Goal: Find specific page/section: Find specific page/section

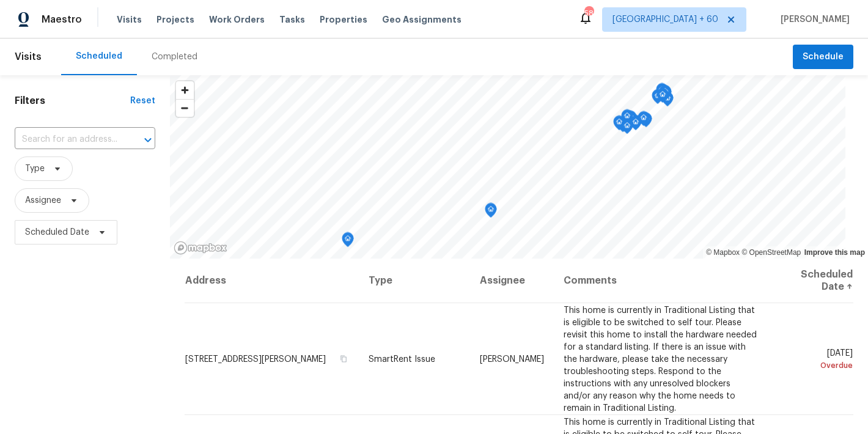
click at [172, 55] on div "Completed" at bounding box center [175, 57] width 46 height 12
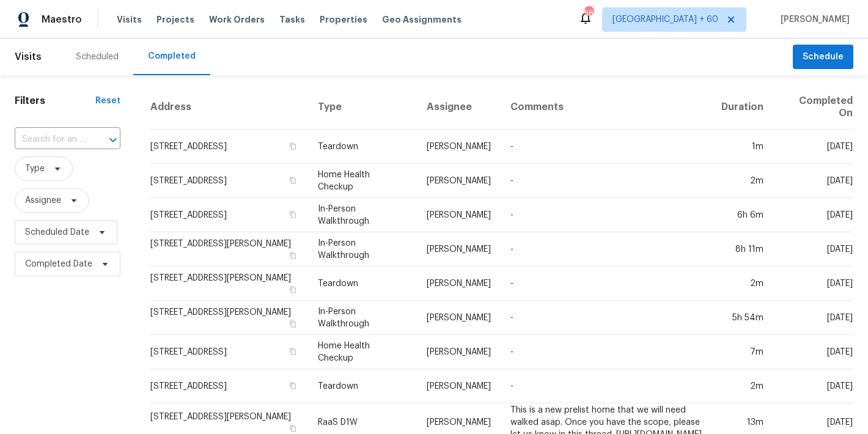
click at [358, 40] on div "Scheduled Completed" at bounding box center [427, 57] width 732 height 37
click at [53, 142] on input "text" at bounding box center [51, 139] width 72 height 19
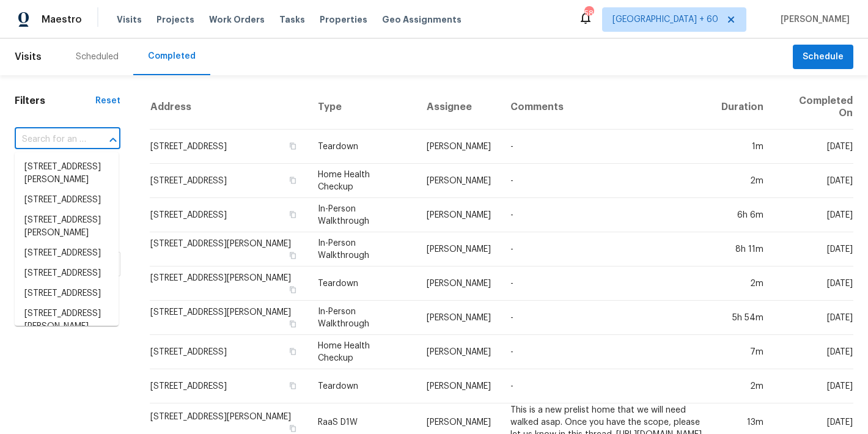
paste input "[STREET_ADDRESS][PERSON_NAME]"
type input "[STREET_ADDRESS][PERSON_NAME]"
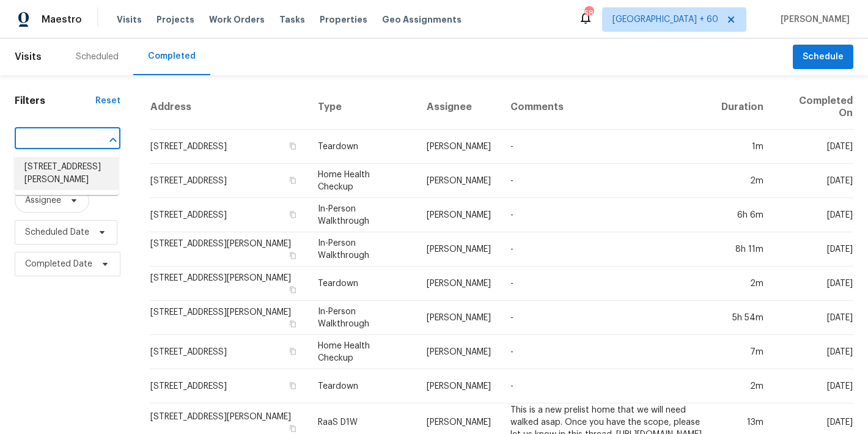
click at [75, 174] on li "[STREET_ADDRESS][PERSON_NAME]" at bounding box center [67, 173] width 104 height 33
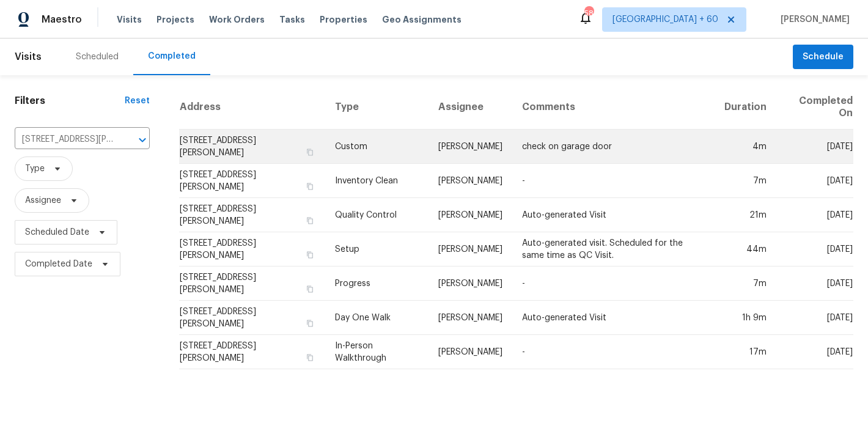
click at [195, 143] on td "[STREET_ADDRESS][PERSON_NAME]" at bounding box center [252, 147] width 147 height 34
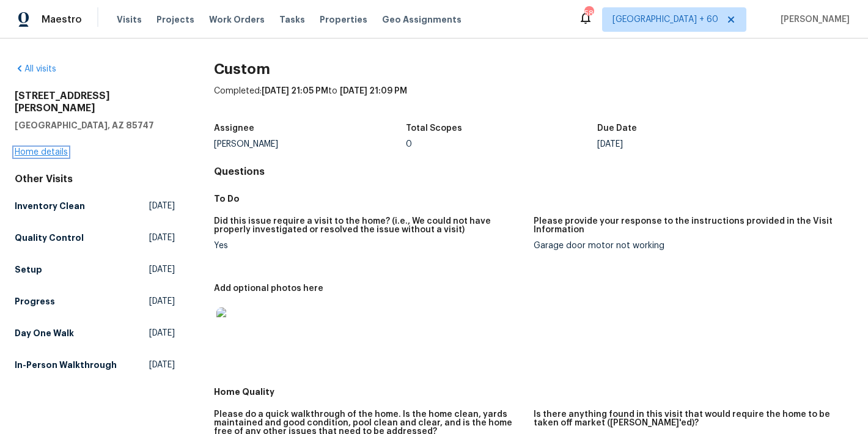
click at [42, 148] on link "Home details" at bounding box center [41, 152] width 53 height 9
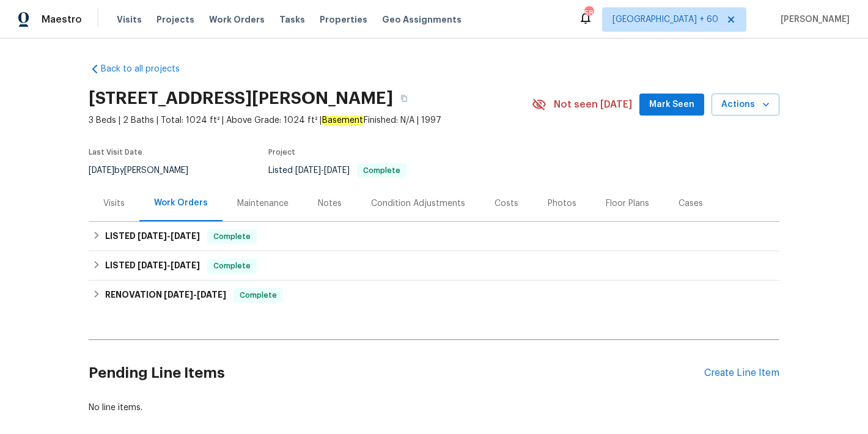
click at [680, 101] on span "Mark Seen" at bounding box center [671, 104] width 45 height 15
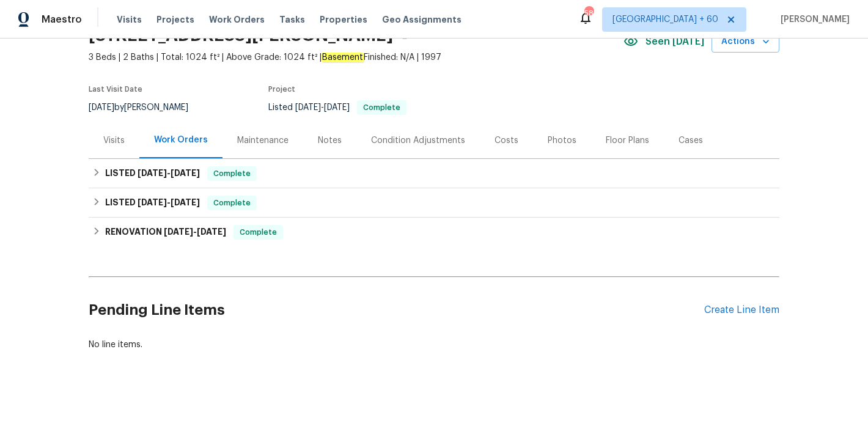
click at [796, 157] on div "Back to all projects [STREET_ADDRESS][PERSON_NAME] 3 Beds | 2 Baths | Total: 10…" at bounding box center [434, 236] width 868 height 395
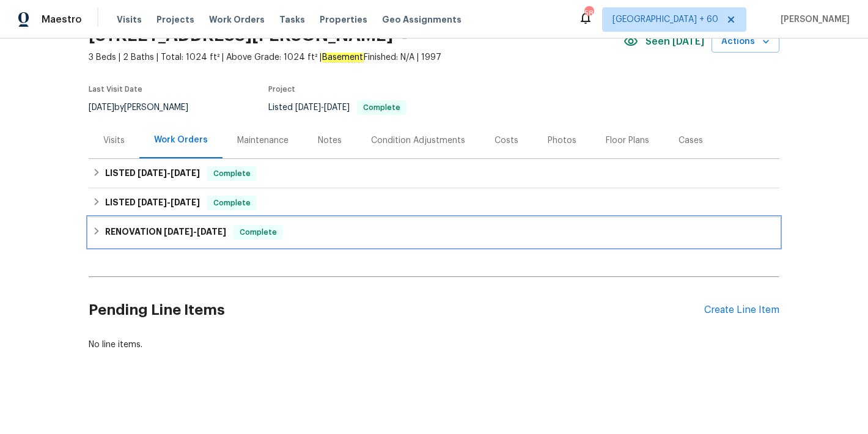
click at [203, 225] on h6 "RENOVATION [DATE] - [DATE]" at bounding box center [165, 232] width 121 height 15
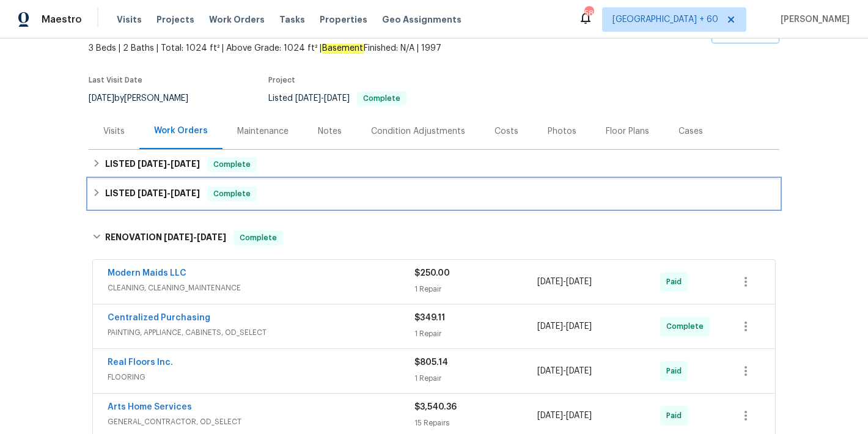
click at [182, 196] on span "[DATE]" at bounding box center [185, 193] width 29 height 9
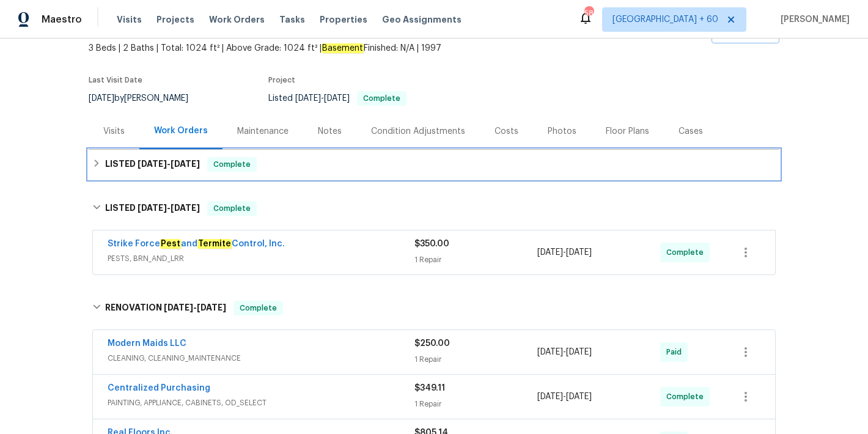
click at [196, 162] on span "[DATE]" at bounding box center [185, 164] width 29 height 9
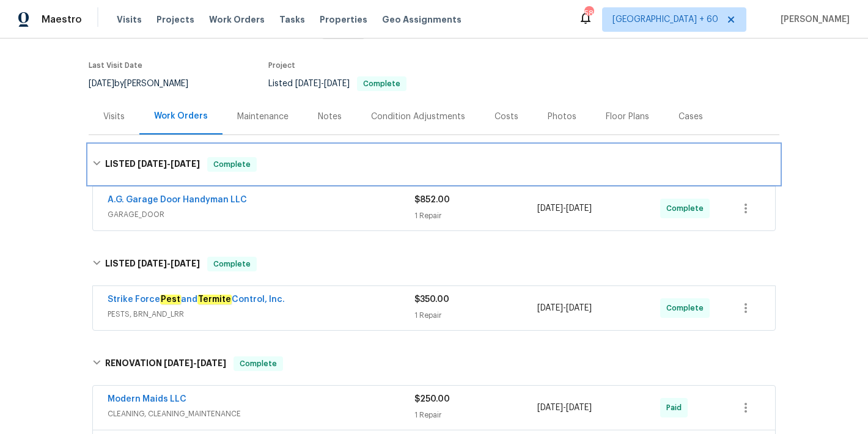
scroll to position [98, 0]
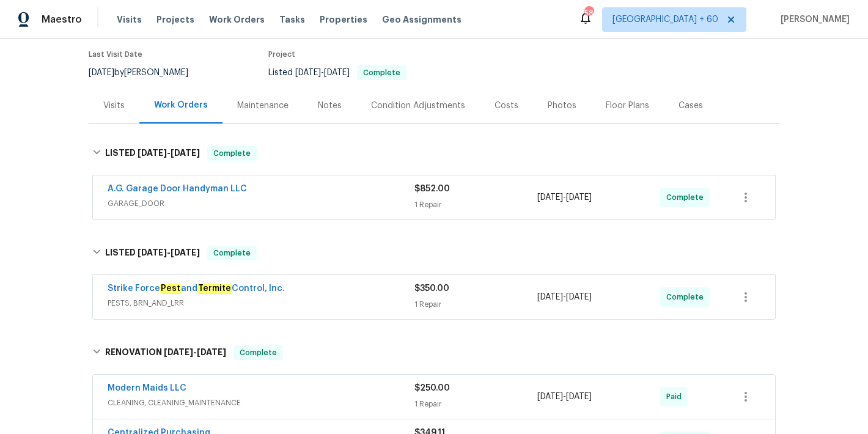
click at [375, 192] on div "A.G. Garage Door Handyman LLC" at bounding box center [261, 190] width 307 height 15
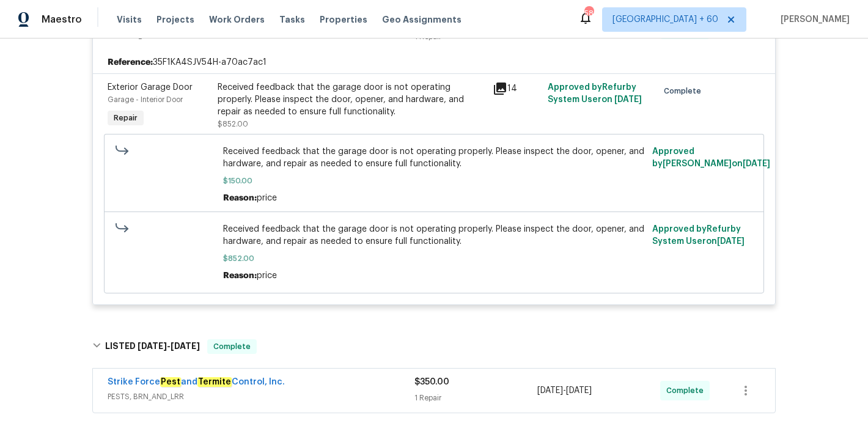
scroll to position [277, 0]
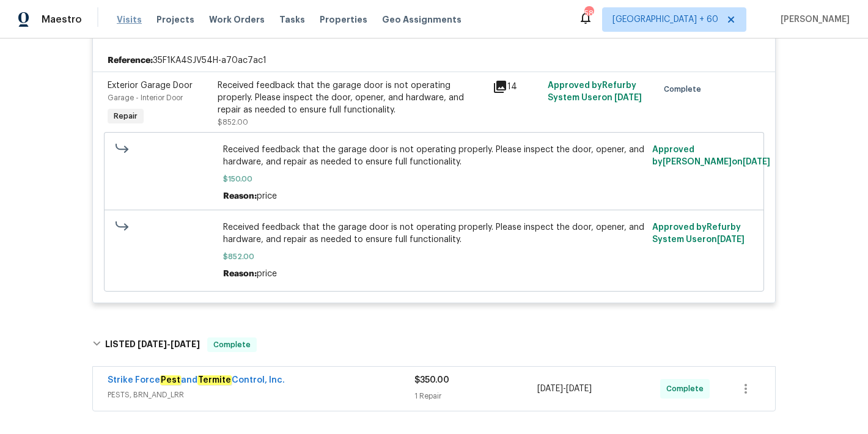
click at [131, 25] on span "Visits" at bounding box center [129, 19] width 25 height 12
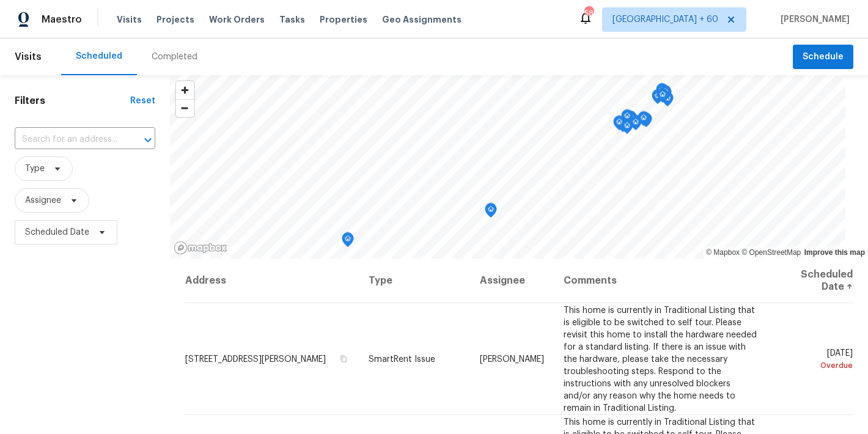
click at [182, 60] on div "Completed" at bounding box center [175, 57] width 46 height 12
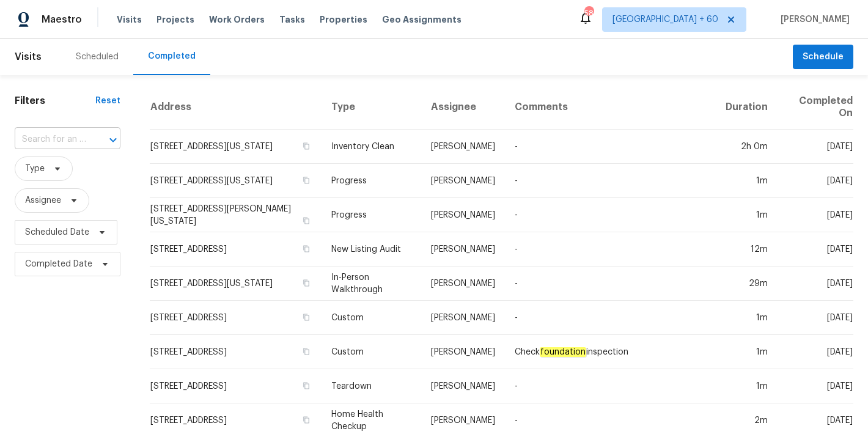
click at [60, 136] on input "text" at bounding box center [51, 139] width 72 height 19
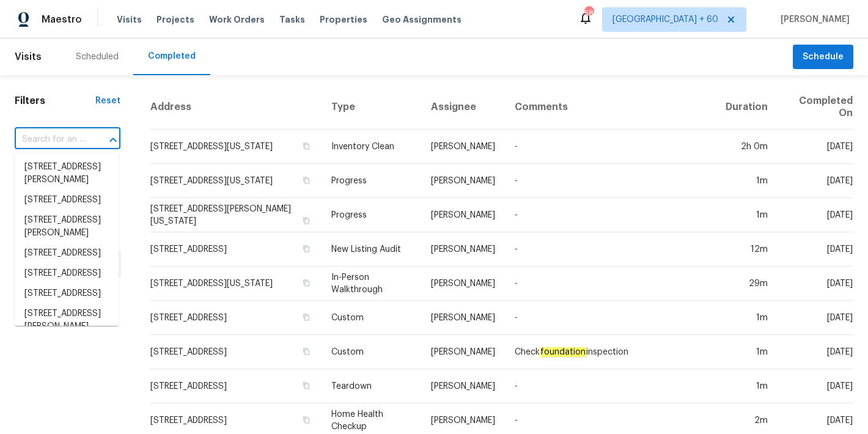
paste input "[STREET_ADDRESS]"
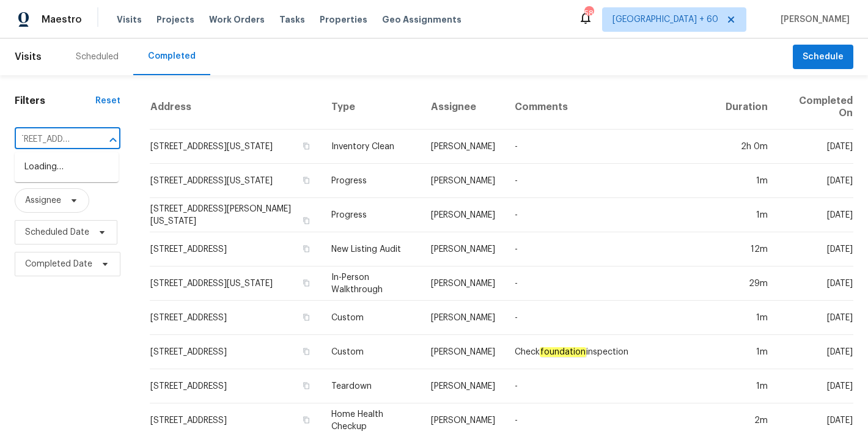
type input "[STREET_ADDRESS]"
click at [58, 175] on li "[STREET_ADDRESS]" at bounding box center [67, 167] width 104 height 20
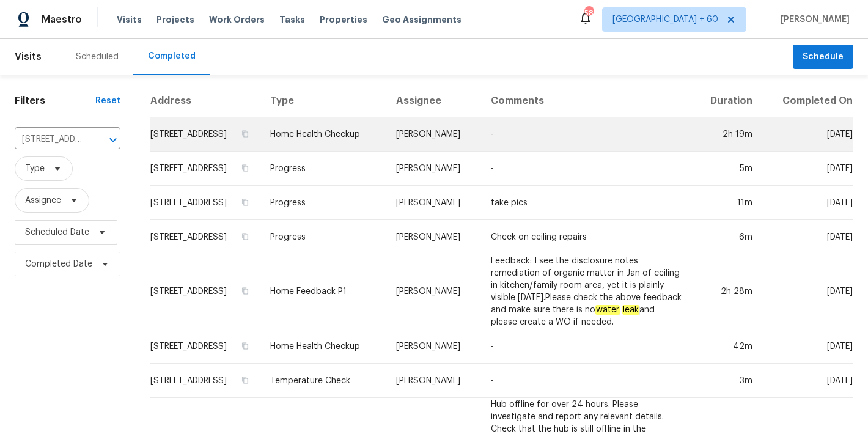
click at [177, 147] on td "[STREET_ADDRESS]" at bounding box center [205, 134] width 111 height 34
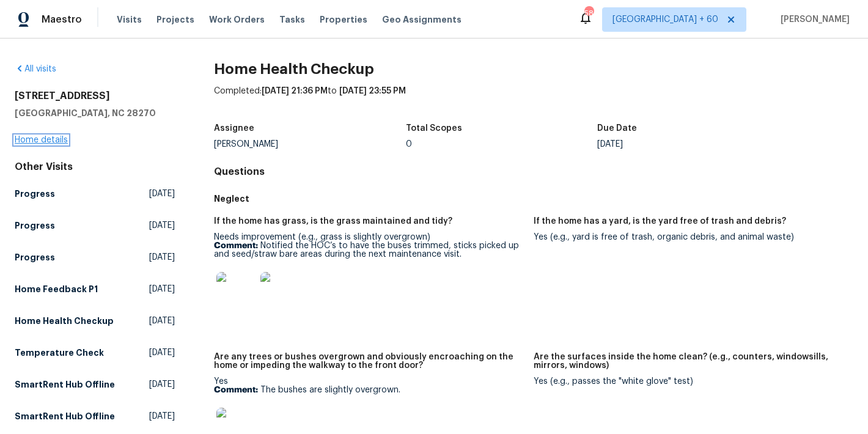
click at [26, 141] on link "Home details" at bounding box center [41, 140] width 53 height 9
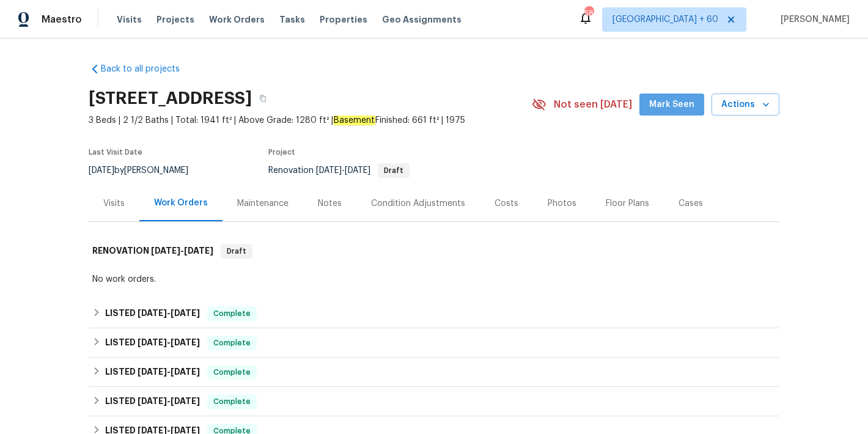
click at [674, 105] on span "Mark Seen" at bounding box center [671, 104] width 45 height 15
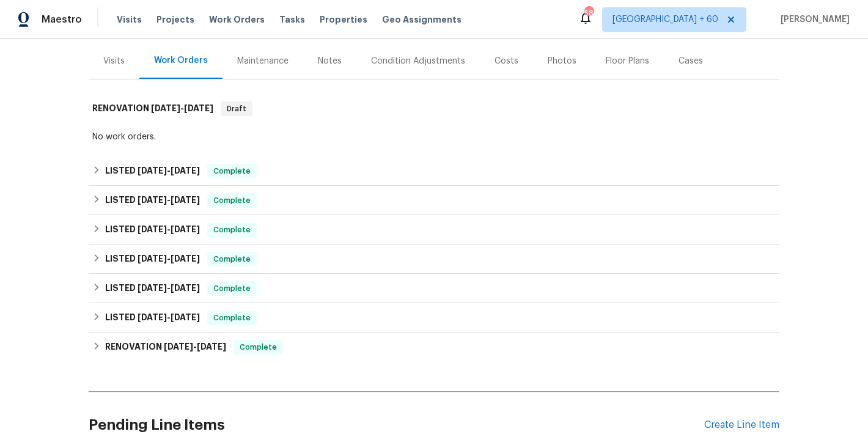
scroll to position [157, 0]
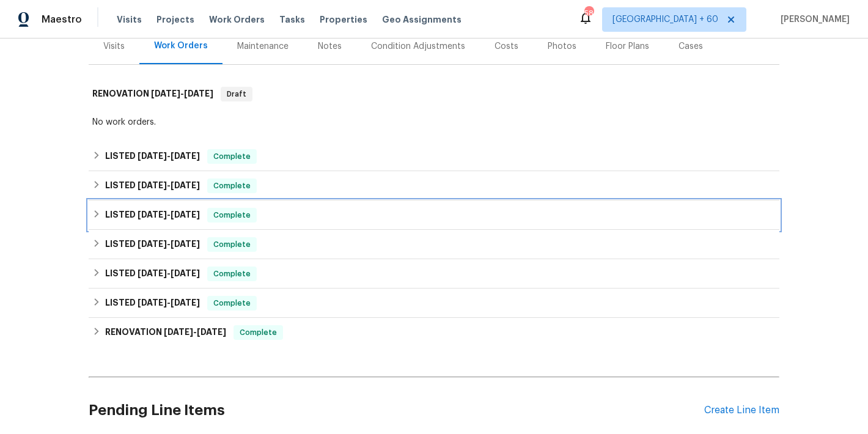
click at [261, 221] on div "LISTED [DATE] - [DATE] Complete" at bounding box center [433, 215] width 683 height 15
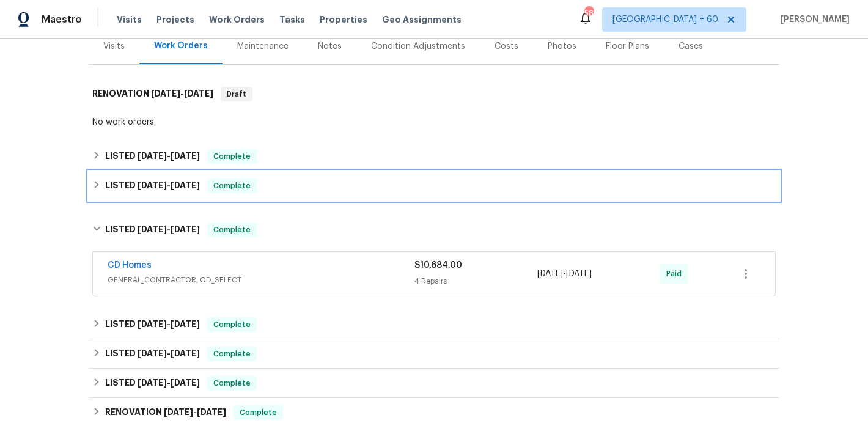
click at [265, 193] on div "LISTED [DATE] - [DATE] Complete" at bounding box center [433, 185] width 683 height 15
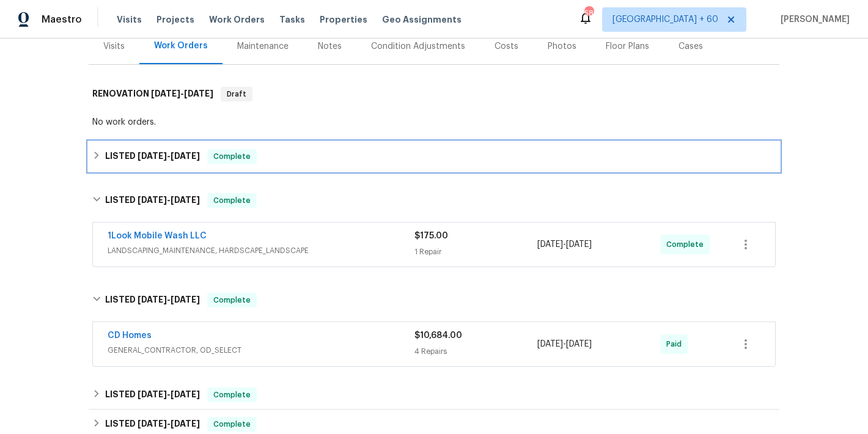
click at [289, 161] on div "LISTED [DATE] - [DATE] Complete" at bounding box center [433, 156] width 683 height 15
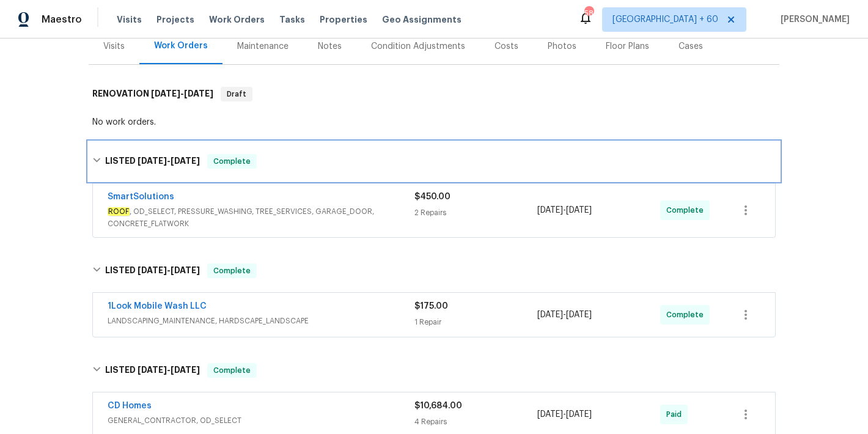
scroll to position [200, 0]
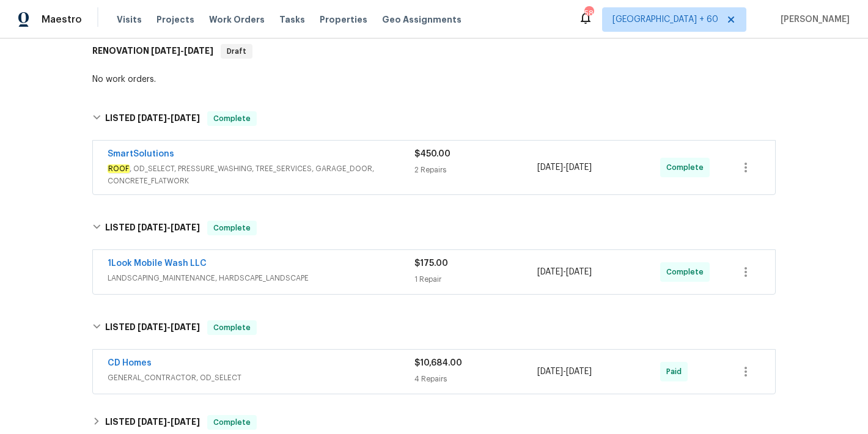
click at [370, 265] on div "1Look Mobile Wash LLC" at bounding box center [261, 264] width 307 height 15
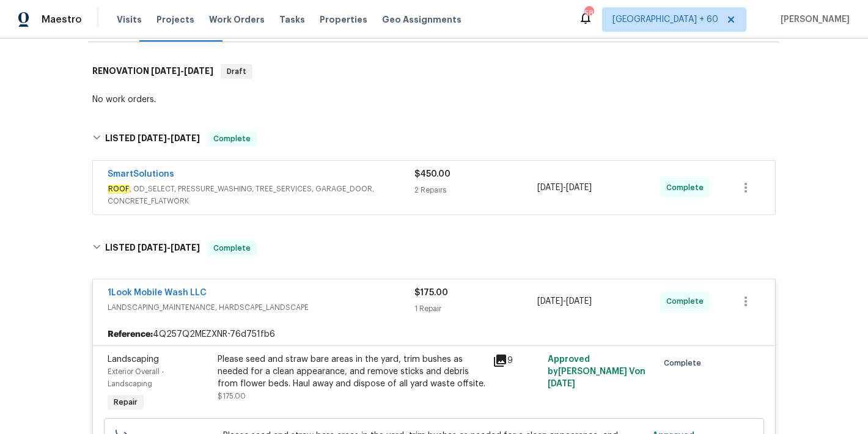
scroll to position [172, 0]
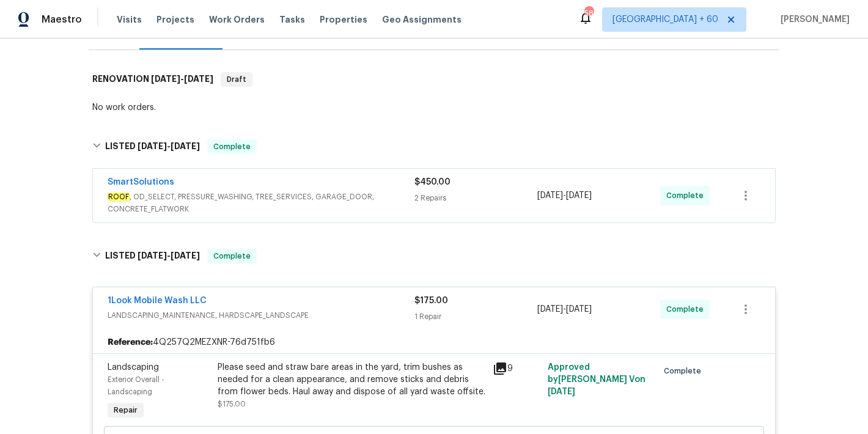
click at [391, 196] on span "ROOF , OD_SELECT, PRESSURE_WASHING, TREE_SERVICES, GARAGE_DOOR, CONCRETE_FLATWO…" at bounding box center [261, 203] width 307 height 24
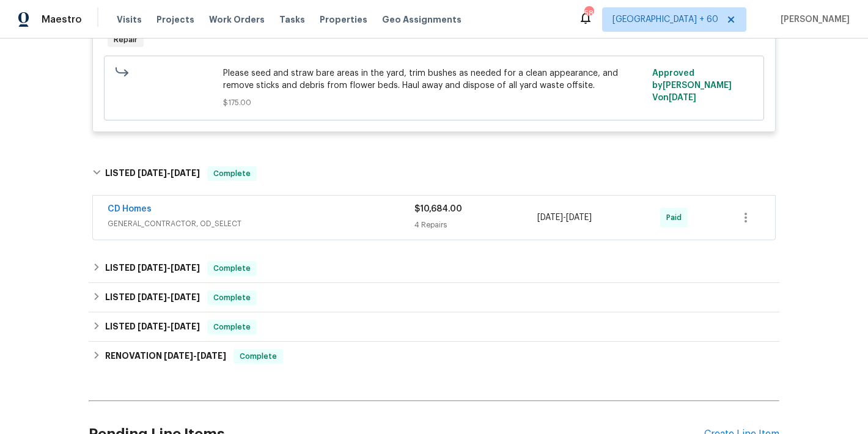
scroll to position [981, 0]
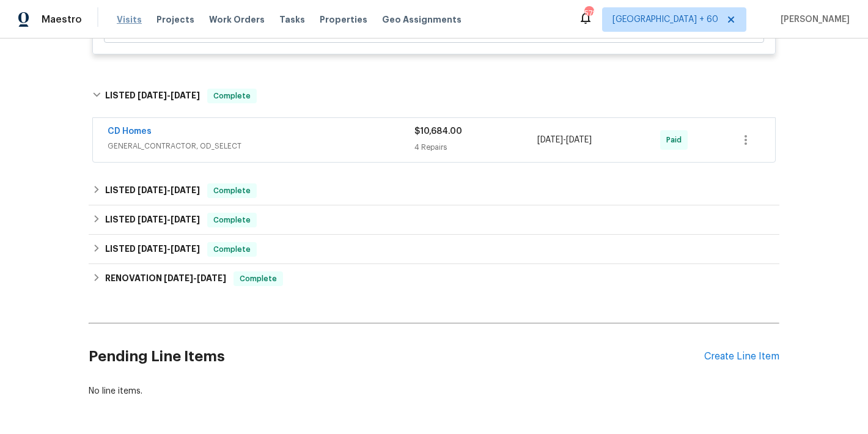
click at [127, 16] on span "Visits" at bounding box center [129, 19] width 25 height 12
